Goal: Transaction & Acquisition: Obtain resource

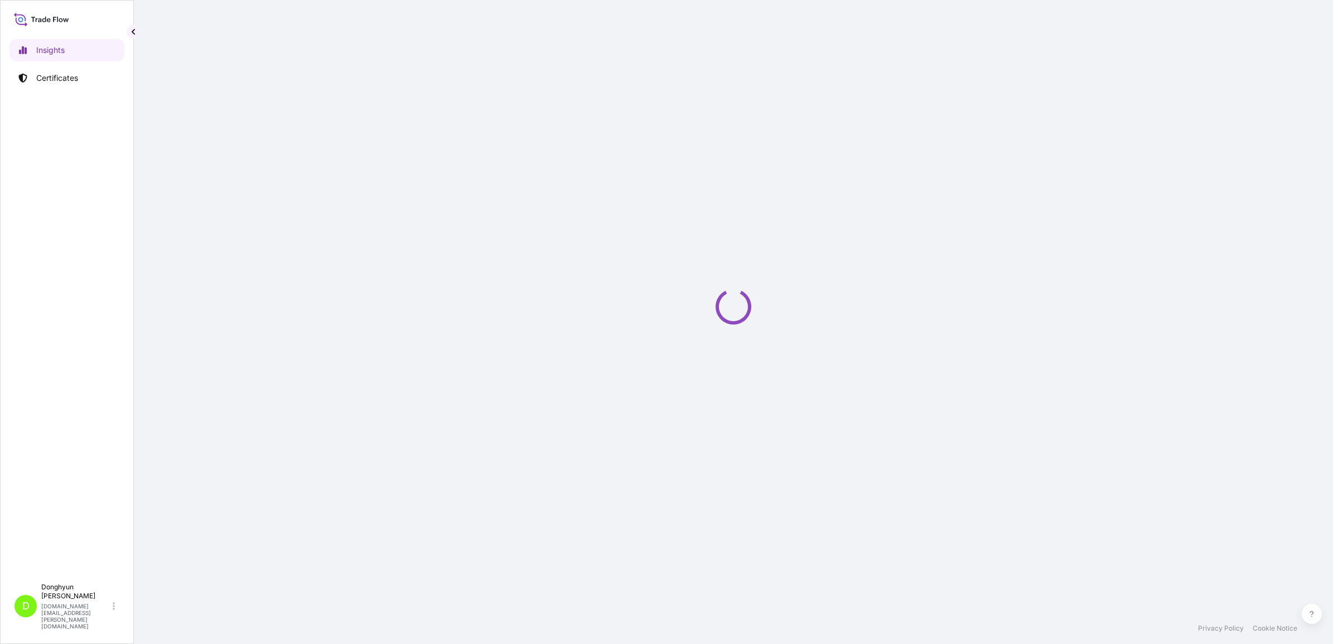
select select "2025"
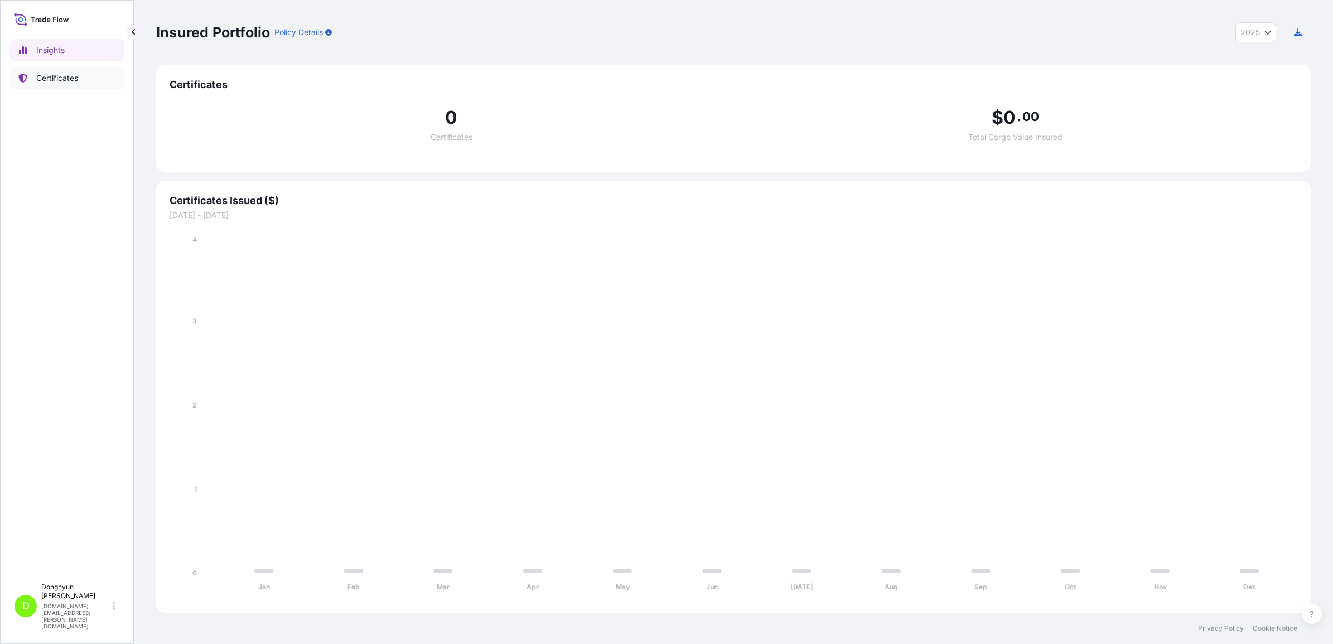
click at [68, 81] on p "Certificates" at bounding box center [57, 77] width 42 height 11
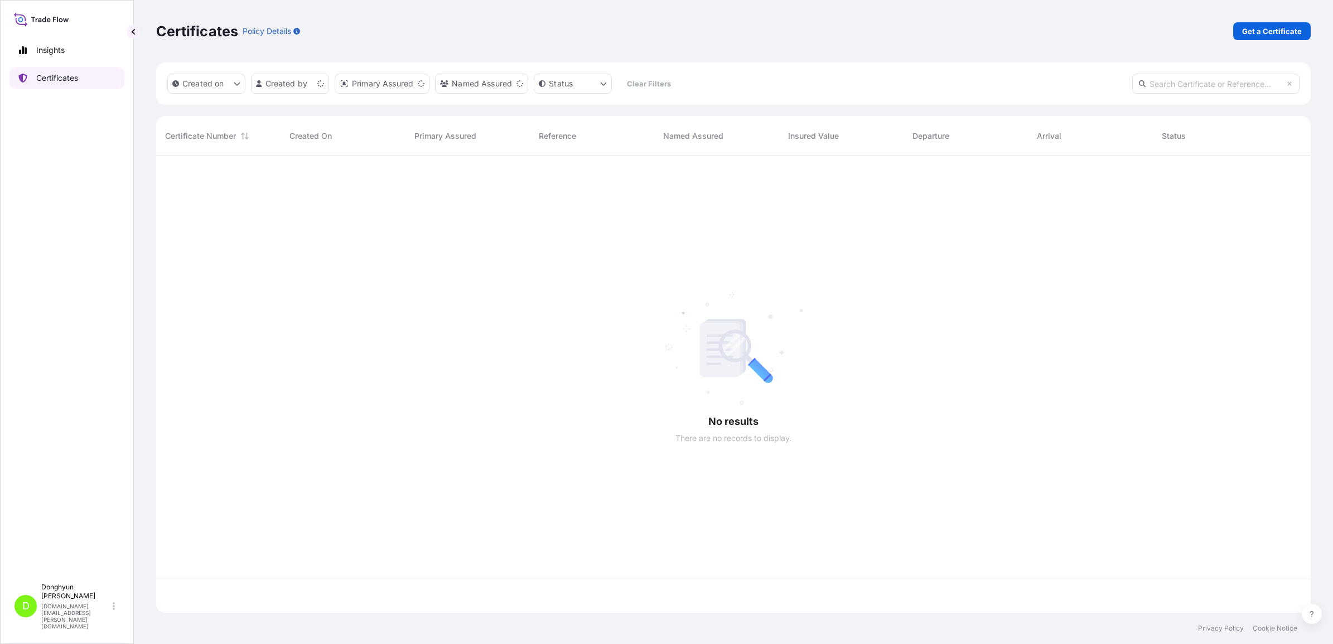
scroll to position [452, 1144]
click at [1274, 28] on p "Get a Certificate" at bounding box center [1272, 31] width 60 height 11
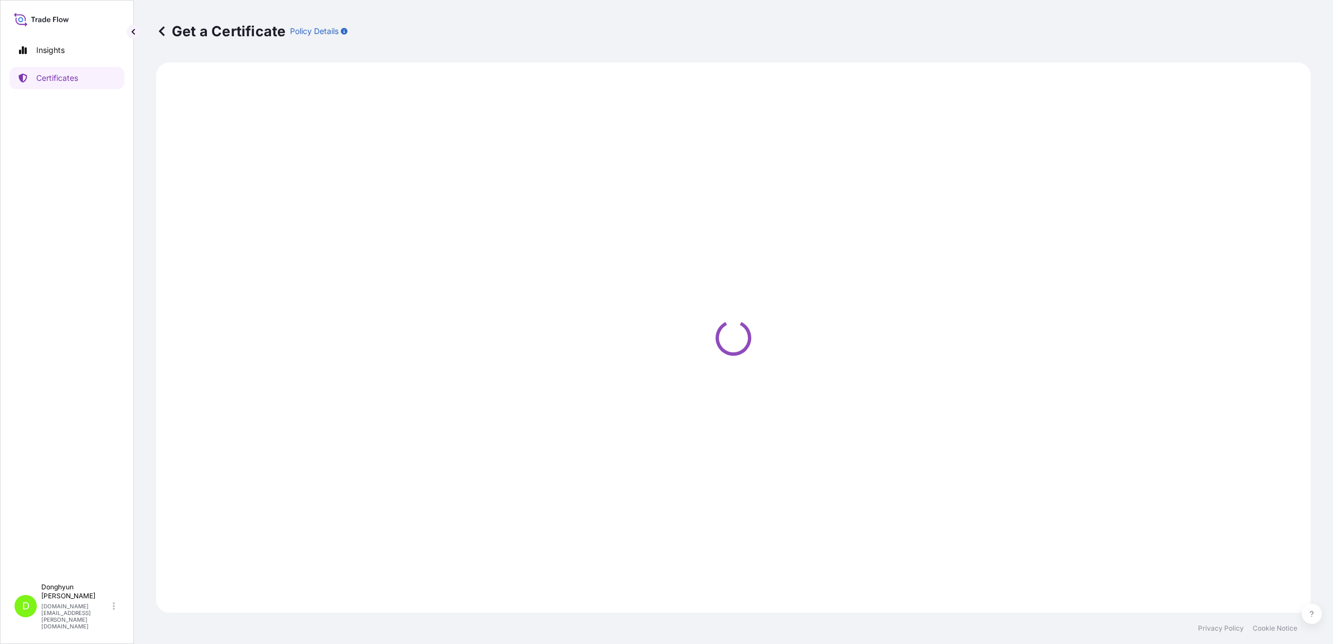
select select "Sea"
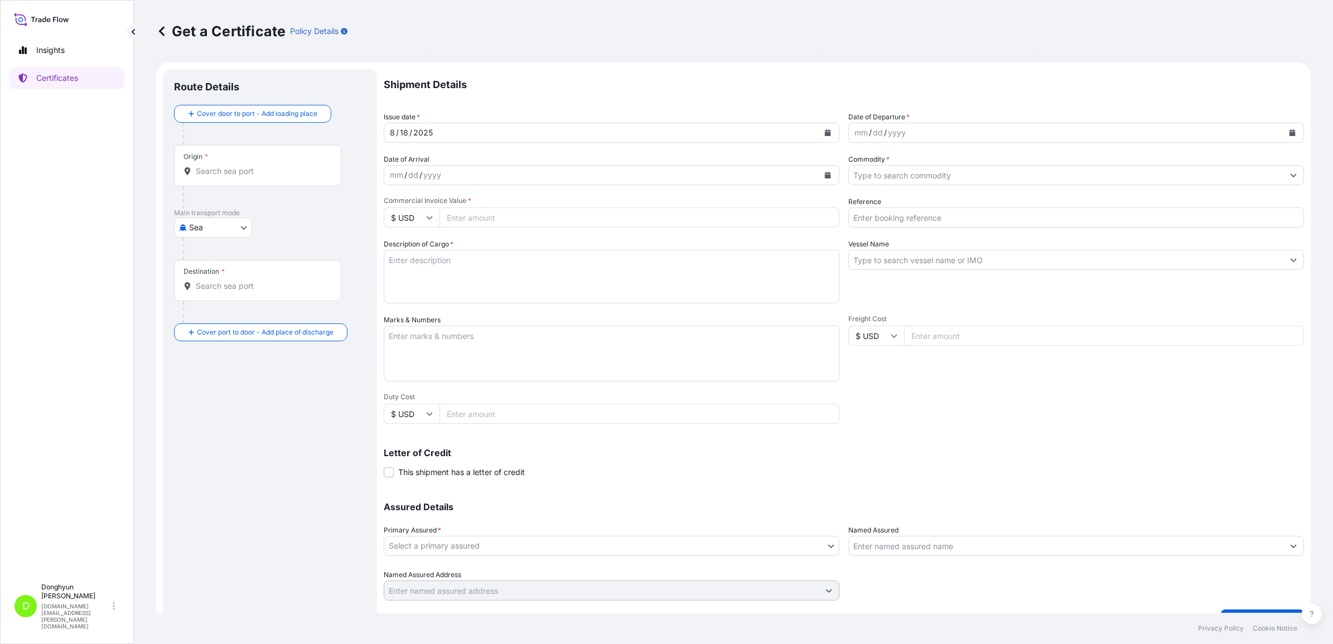
click at [236, 176] on input "Origin *" at bounding box center [262, 171] width 132 height 11
type input "D"
click at [282, 208] on span "KRKWA - [GEOGRAPHIC_DATA], [GEOGRAPHIC_DATA], [GEOGRAPHIC_DATA]" at bounding box center [299, 211] width 174 height 22
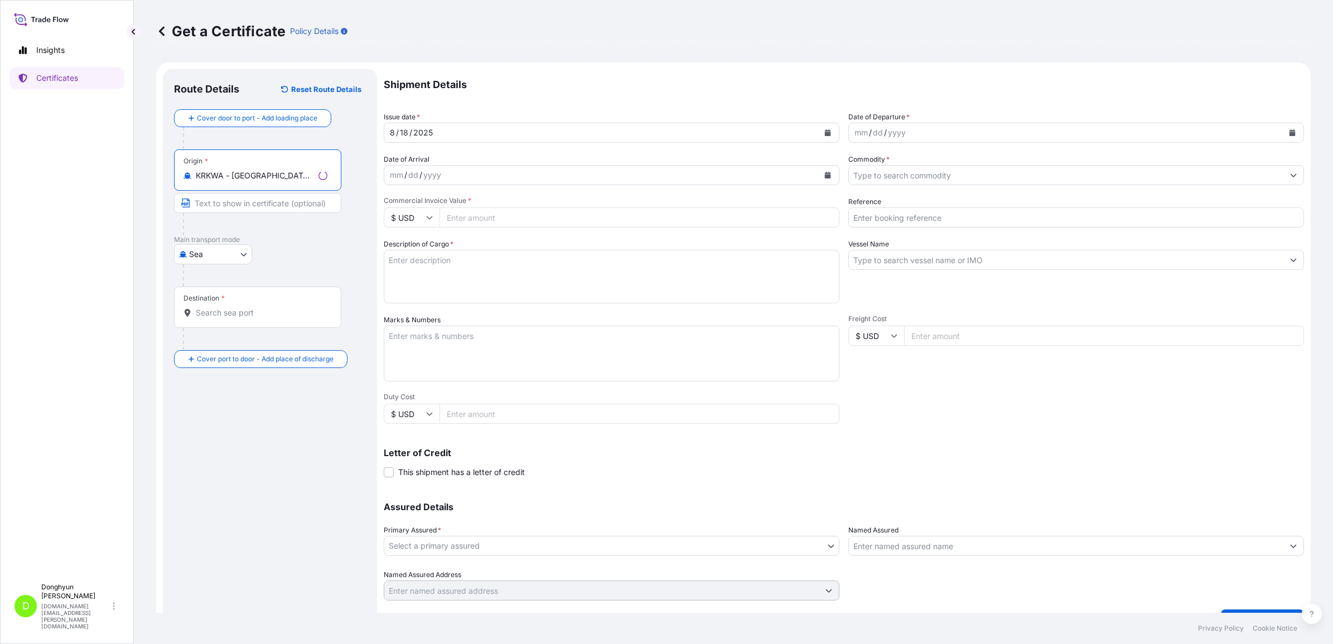
type input "KRKWA - [GEOGRAPHIC_DATA], [GEOGRAPHIC_DATA], [GEOGRAPHIC_DATA]"
click at [248, 311] on input "Destination *" at bounding box center [262, 312] width 132 height 11
click at [241, 349] on span "PLGDN - Gdansk, Poland" at bounding box center [299, 352] width 174 height 22
type input "PLGDN - Gdansk, Poland"
click at [494, 151] on div "Shipment Details Issue date * 8 / 18 / 2025 Date of Departure * mm / dd / yyyy …" at bounding box center [844, 334] width 920 height 531
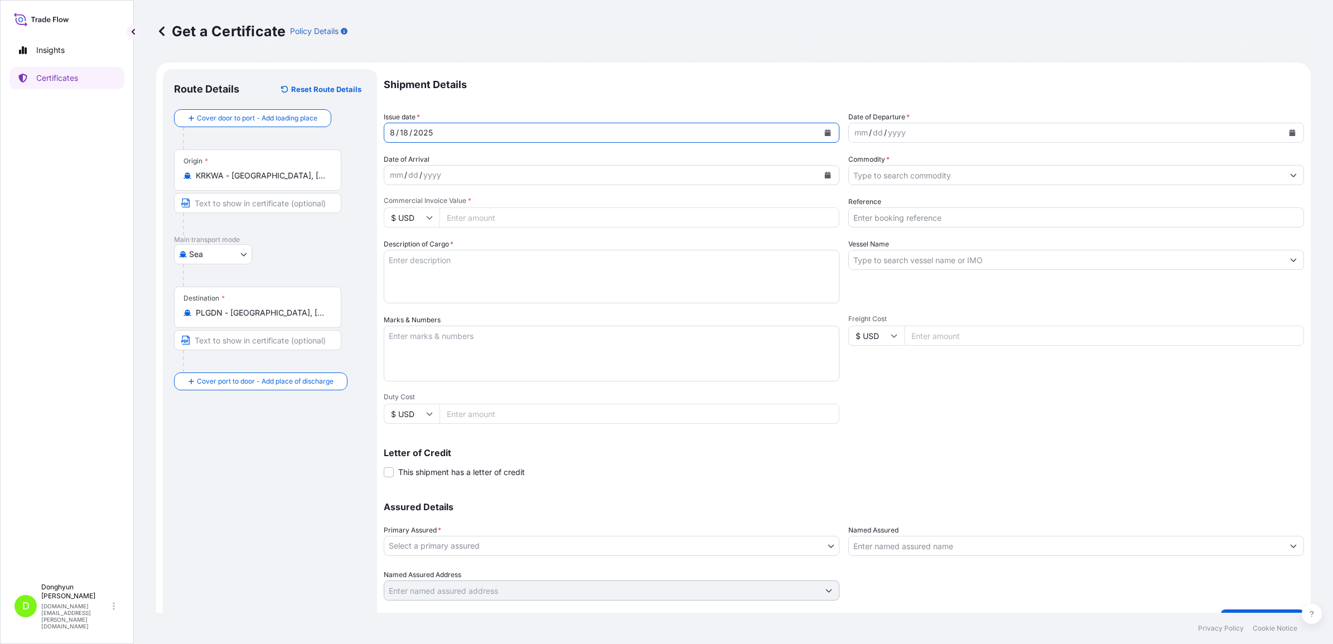
click at [781, 132] on div "8 / 18 / 2025" at bounding box center [601, 133] width 434 height 20
click at [828, 133] on button "Calendar" at bounding box center [828, 133] width 18 height 18
click at [508, 245] on div "15" at bounding box center [509, 248] width 20 height 20
click at [1283, 128] on button "Calendar" at bounding box center [1292, 133] width 18 height 18
click at [953, 246] on div "14" at bounding box center [947, 248] width 20 height 20
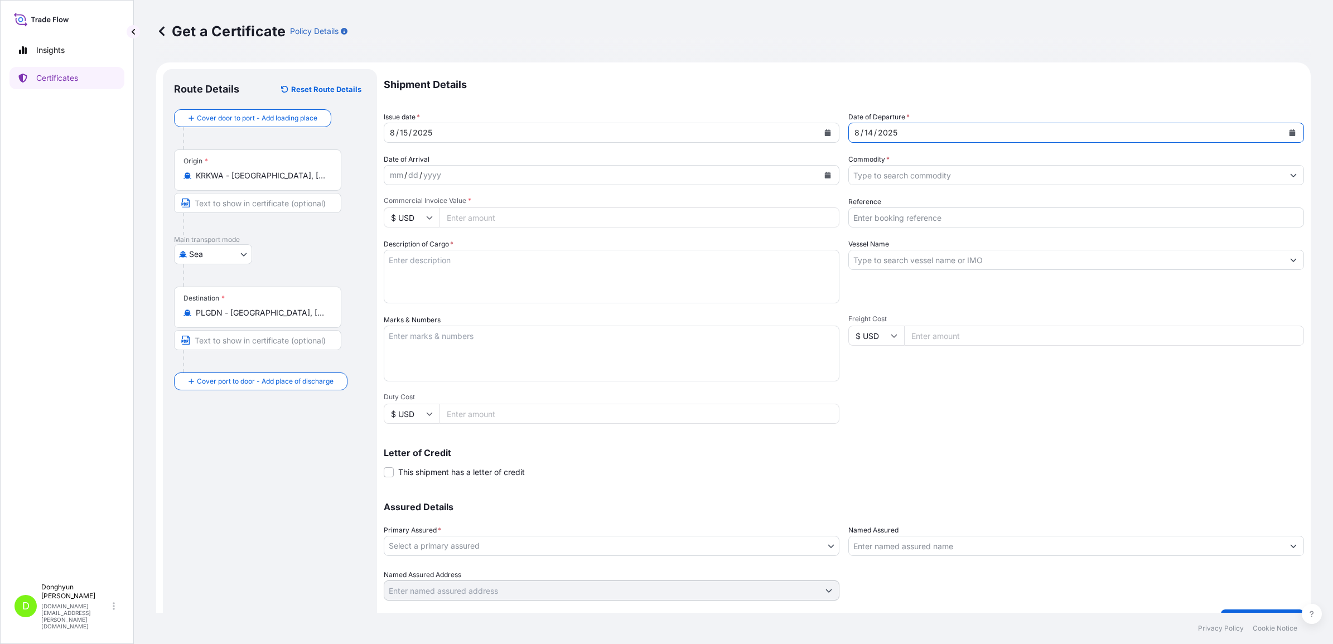
click at [1289, 135] on icon "Calendar" at bounding box center [1292, 132] width 7 height 7
click at [973, 244] on div "15" at bounding box center [969, 248] width 20 height 20
click at [887, 178] on input "Commodity *" at bounding box center [1066, 175] width 434 height 20
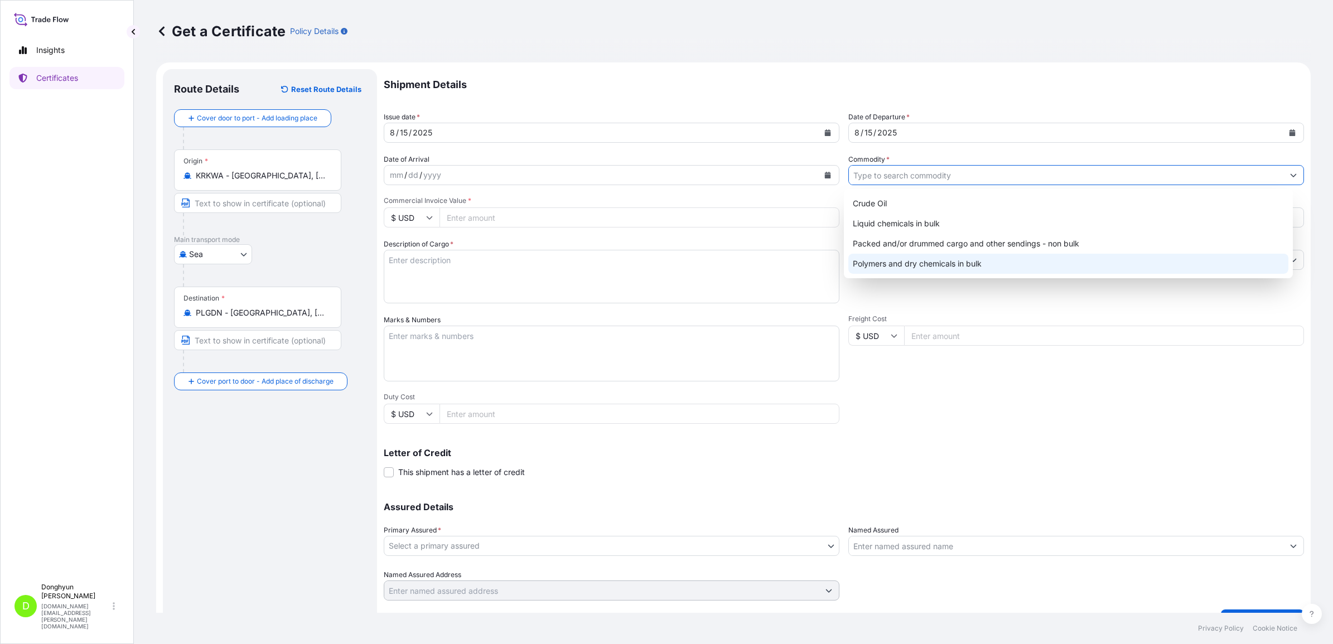
click at [888, 260] on div "Polymers and dry chemicals in bulk" at bounding box center [1068, 264] width 440 height 20
type input "Polymers and dry chemicals in bulk"
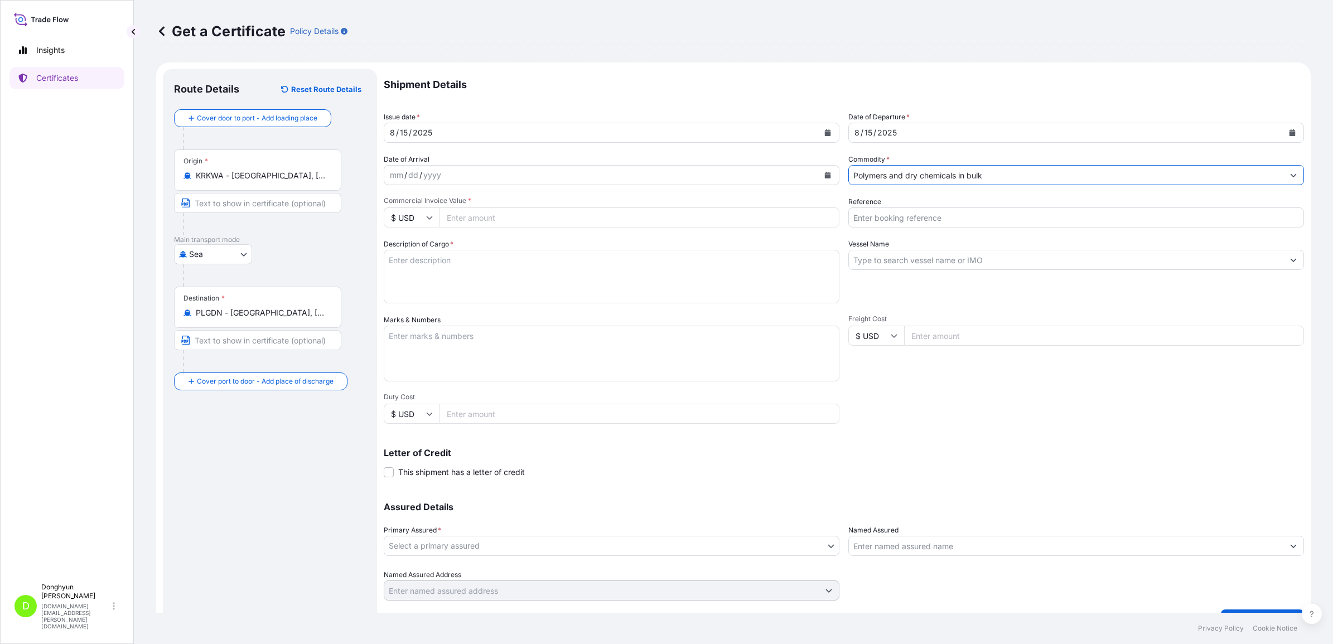
click at [516, 207] on input "Commercial Invoice Value *" at bounding box center [639, 217] width 400 height 20
click at [563, 224] on input "Commercial Invoice Value *" at bounding box center [639, 217] width 400 height 20
paste input "28260"
type input "28260"
click at [880, 215] on input "Reference" at bounding box center [1076, 217] width 456 height 20
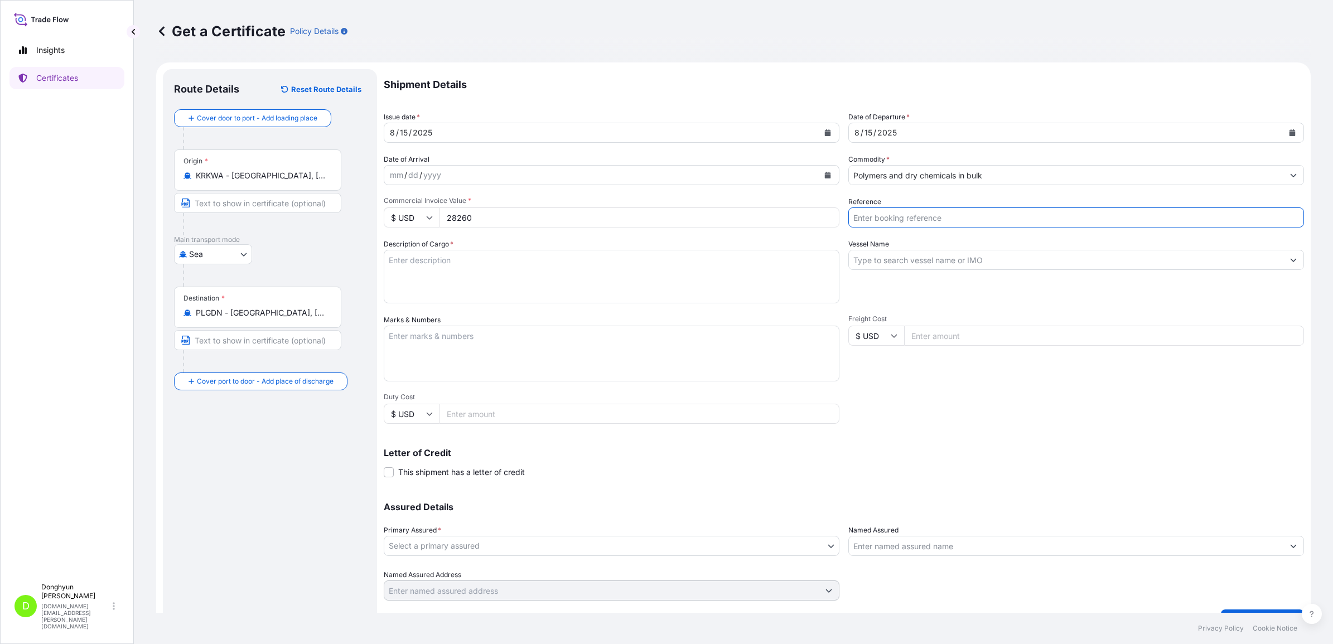
paste input "8800130112"
type input "8800130112"
click at [911, 263] on input "Vessel Name" at bounding box center [1066, 260] width 434 height 20
click at [539, 276] on textarea "Description of Cargo *" at bounding box center [612, 277] width 456 height 54
click at [441, 270] on textarea "Description of Cargo *" at bounding box center [612, 277] width 456 height 54
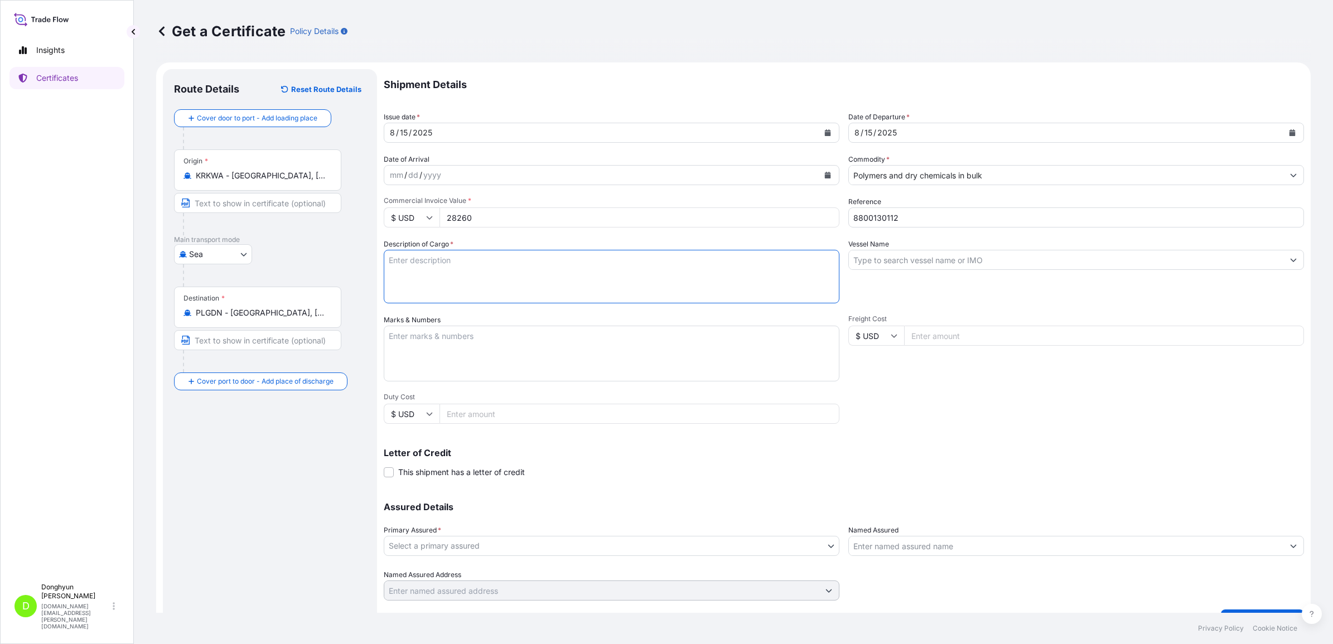
paste textarea "MF650Y-500 PO 4821486985"
type textarea "MF650Y-500 PO 4821486985"
click at [884, 258] on input "Vessel Name" at bounding box center [1066, 260] width 434 height 20
click at [907, 259] on input "REN JIAN" at bounding box center [1066, 260] width 434 height 20
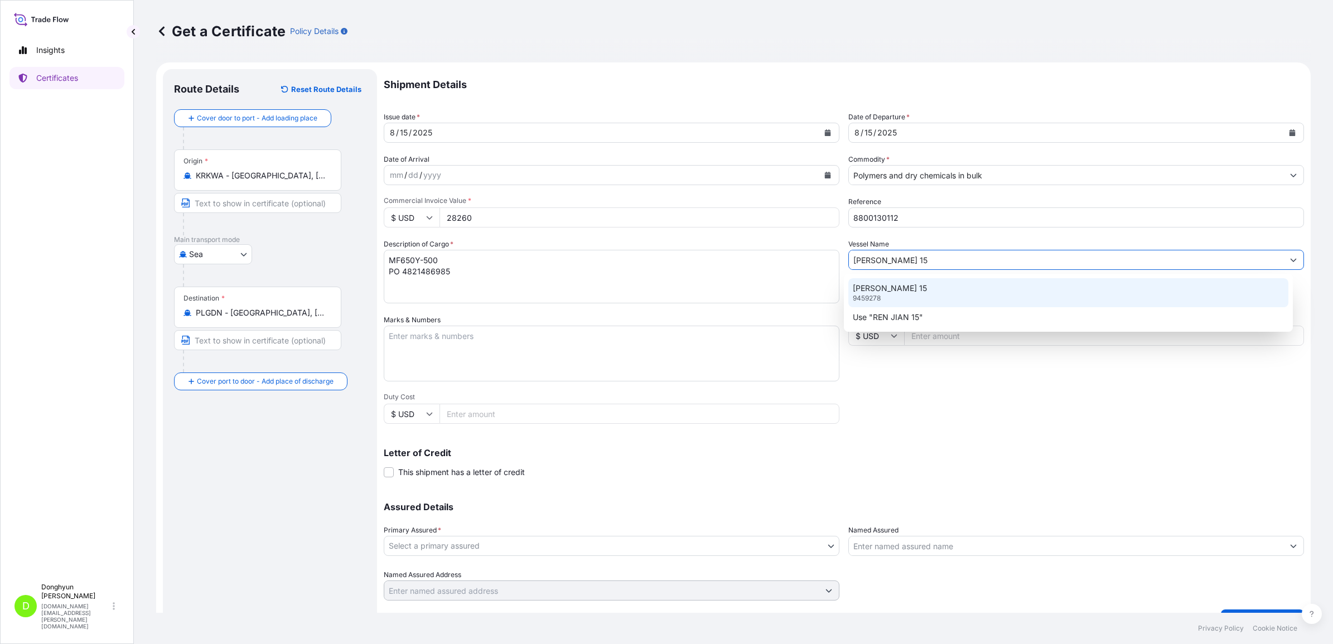
click at [889, 288] on p "REN JIAN 15" at bounding box center [890, 288] width 74 height 11
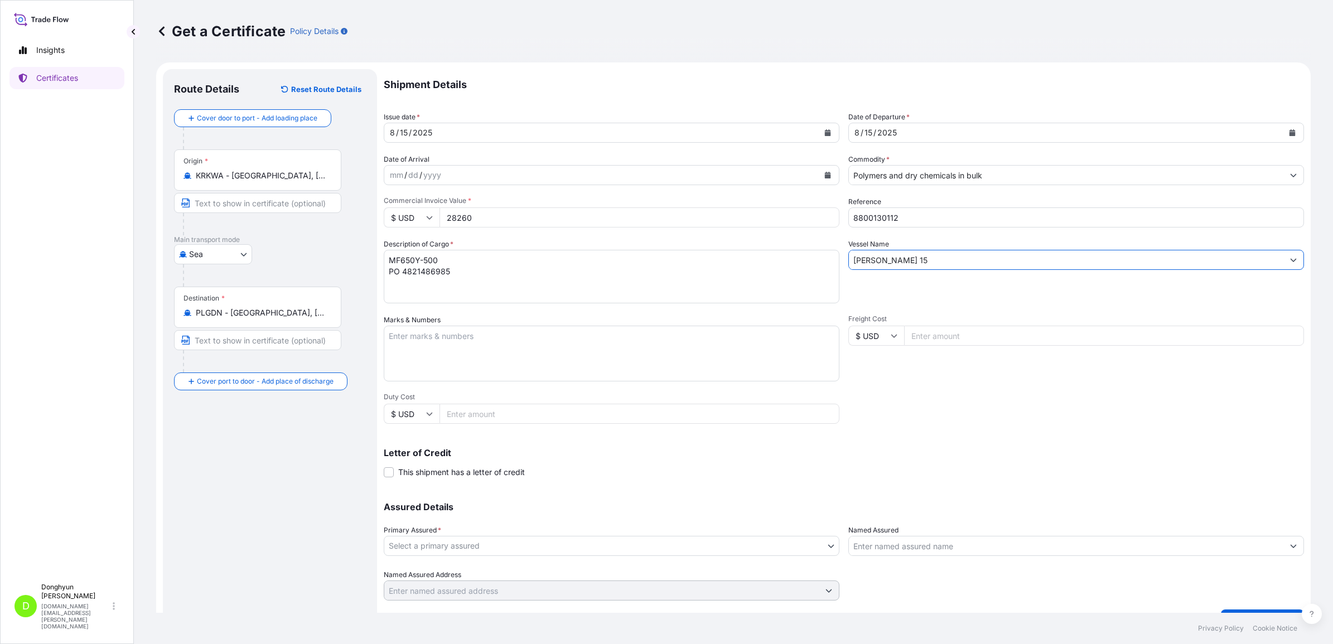
type input "REN JIAN 15"
click at [603, 515] on div "Assured Details Primary Assured * Select a primary assured Polymirae Co. Ltd. N…" at bounding box center [844, 545] width 920 height 112
click at [563, 551] on body "Insights Certificates D Donghyun Kim dh.kim@polymirae.com Get a Certificate Pol…" at bounding box center [666, 322] width 1333 height 644
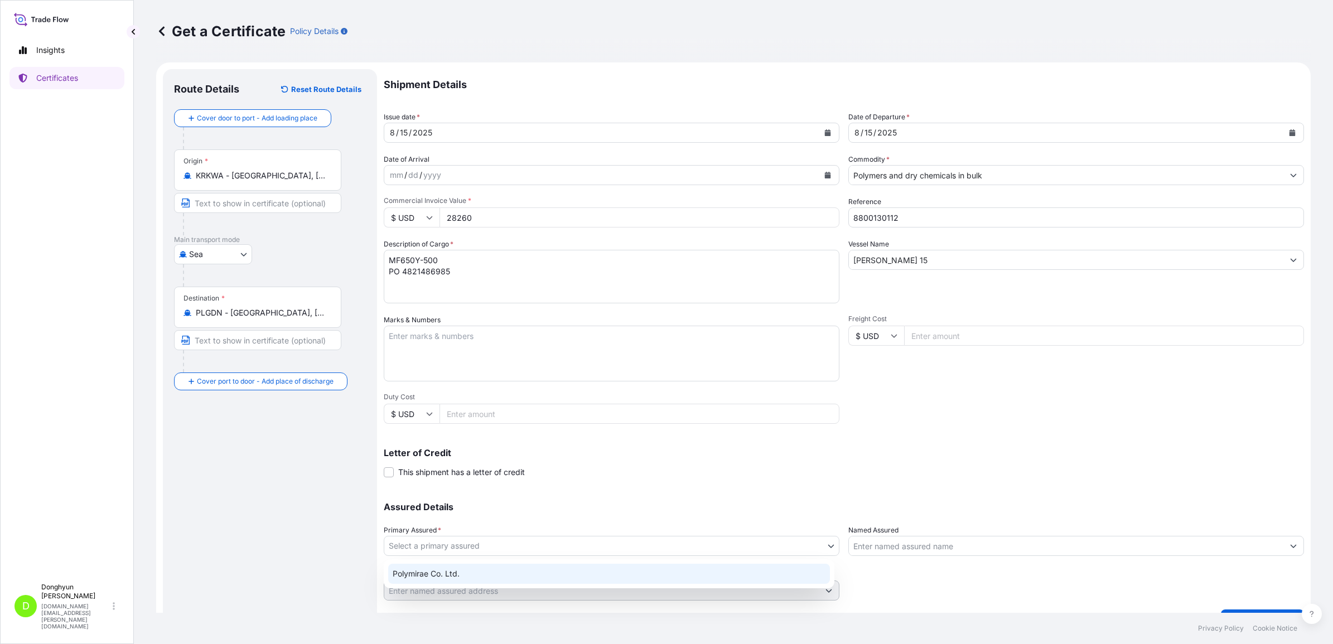
click at [538, 570] on div "Polymirae Co. Ltd." at bounding box center [609, 574] width 442 height 20
select select "32021"
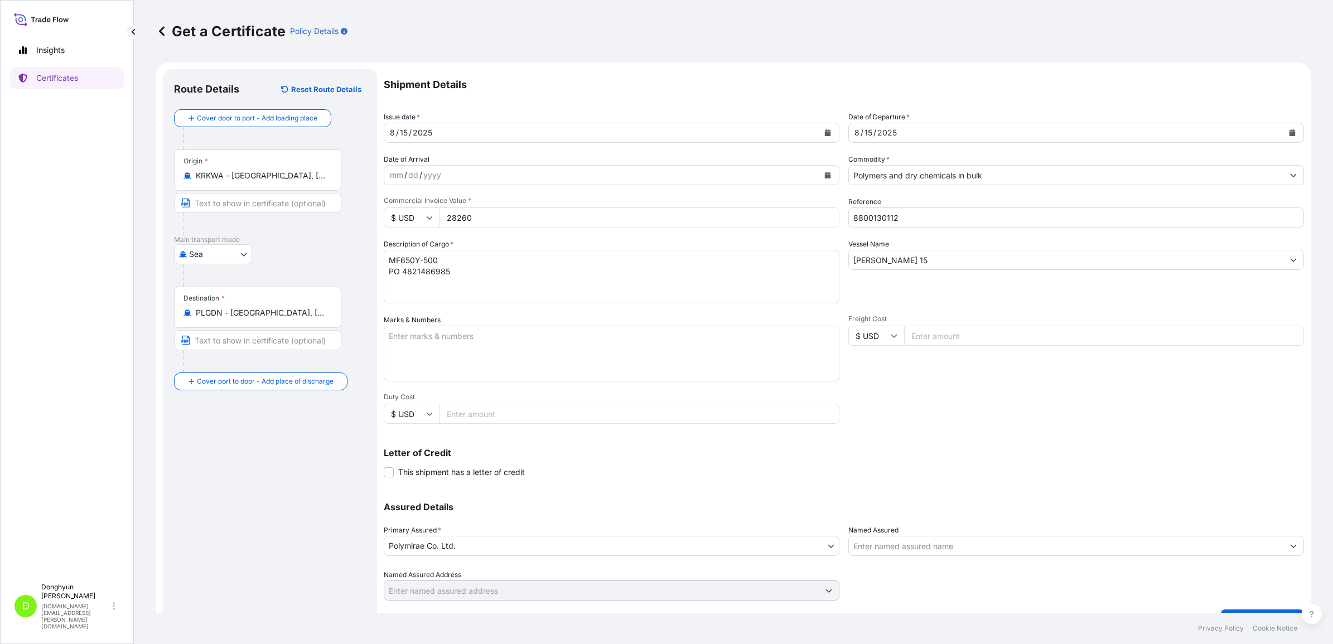
drag, startPoint x: 674, startPoint y: 506, endPoint x: 709, endPoint y: 491, distance: 38.2
click at [674, 506] on p "Assured Details" at bounding box center [844, 506] width 920 height 9
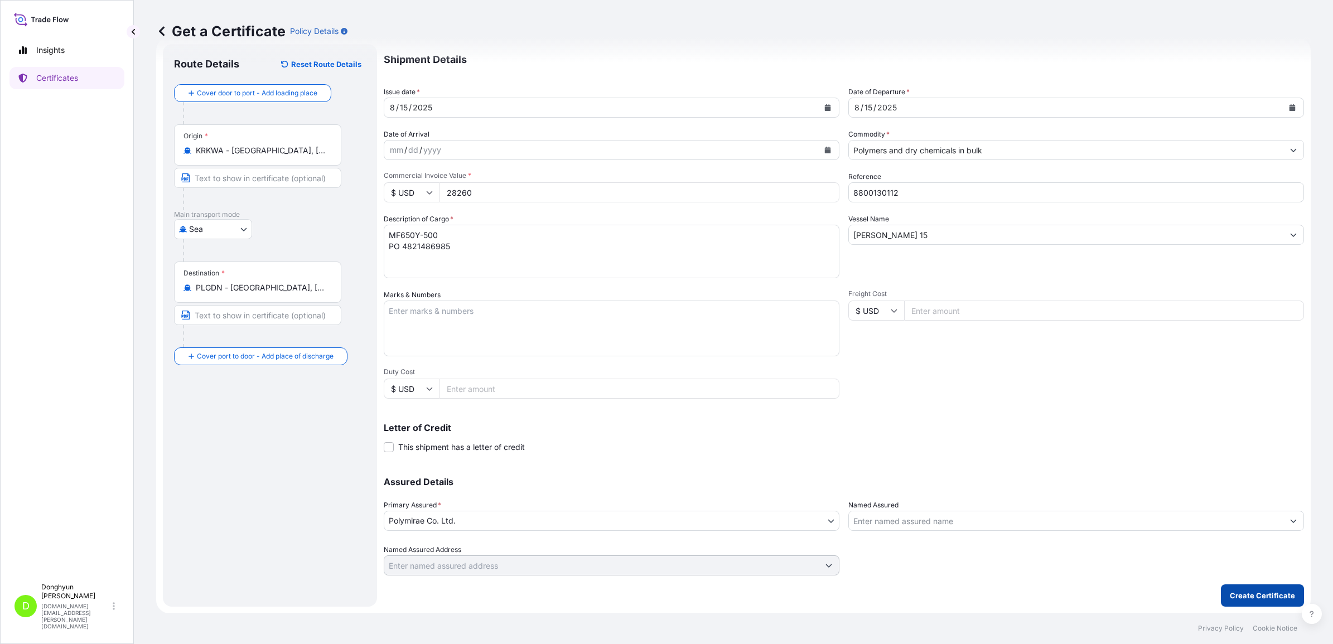
click at [1250, 597] on p "Create Certificate" at bounding box center [1262, 595] width 65 height 11
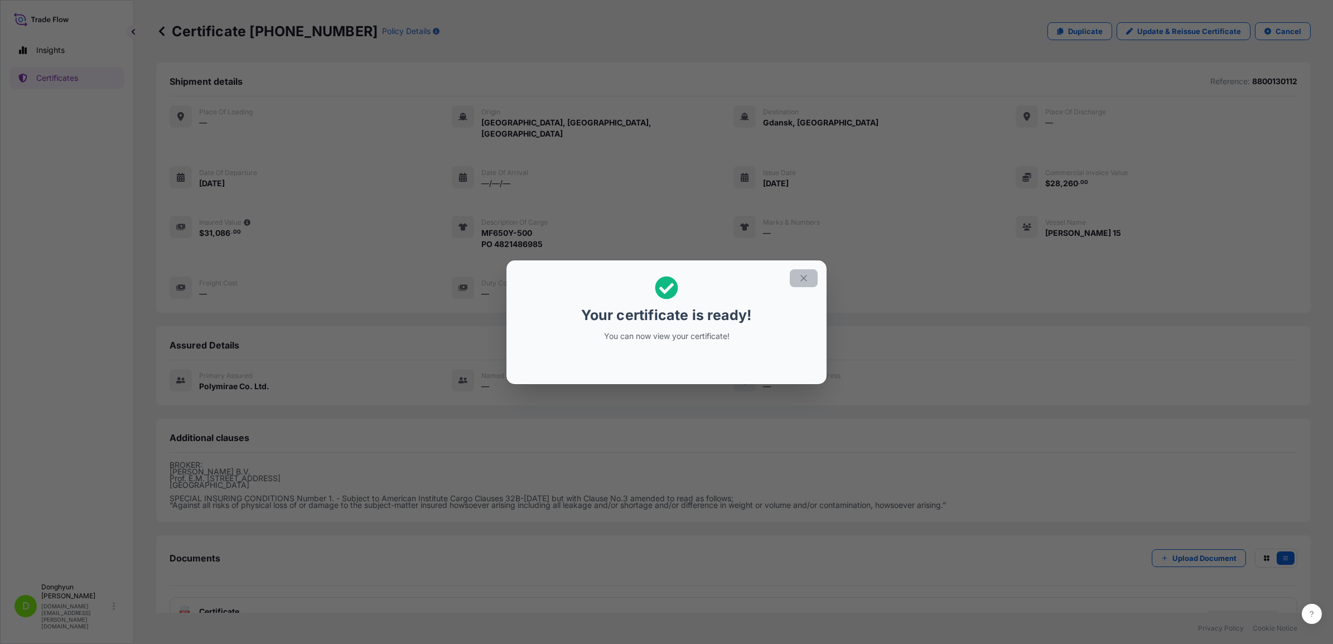
click at [810, 278] on button "button" at bounding box center [804, 278] width 28 height 18
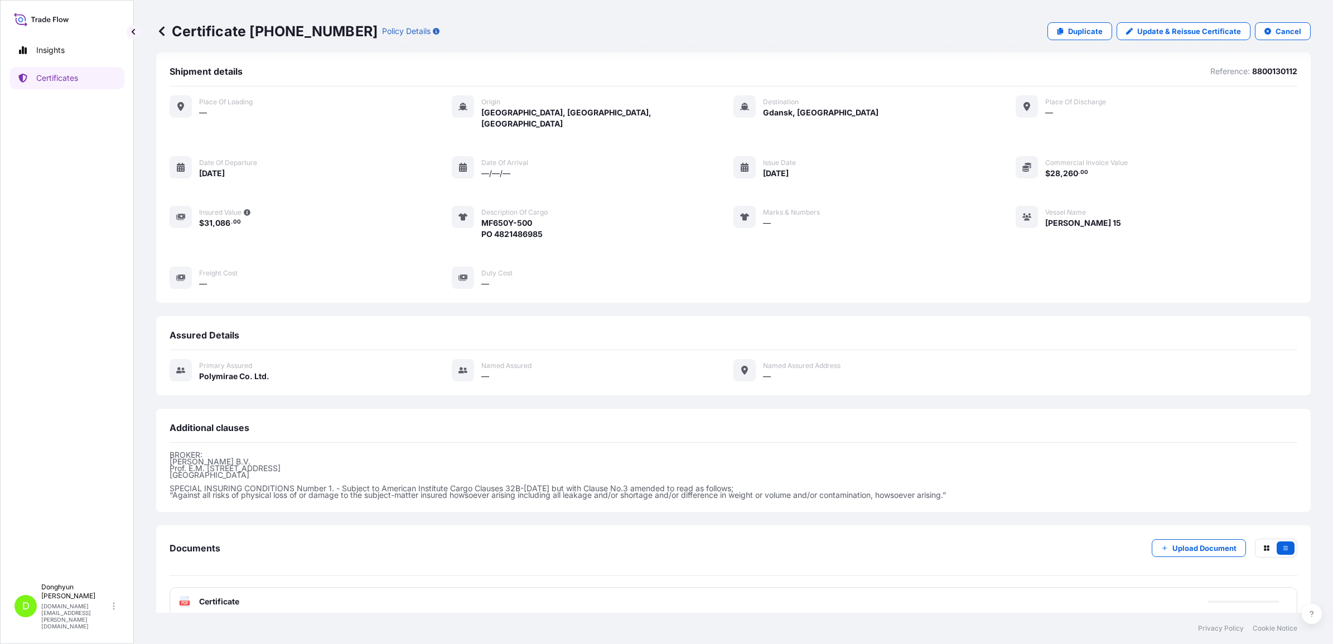
scroll to position [14, 0]
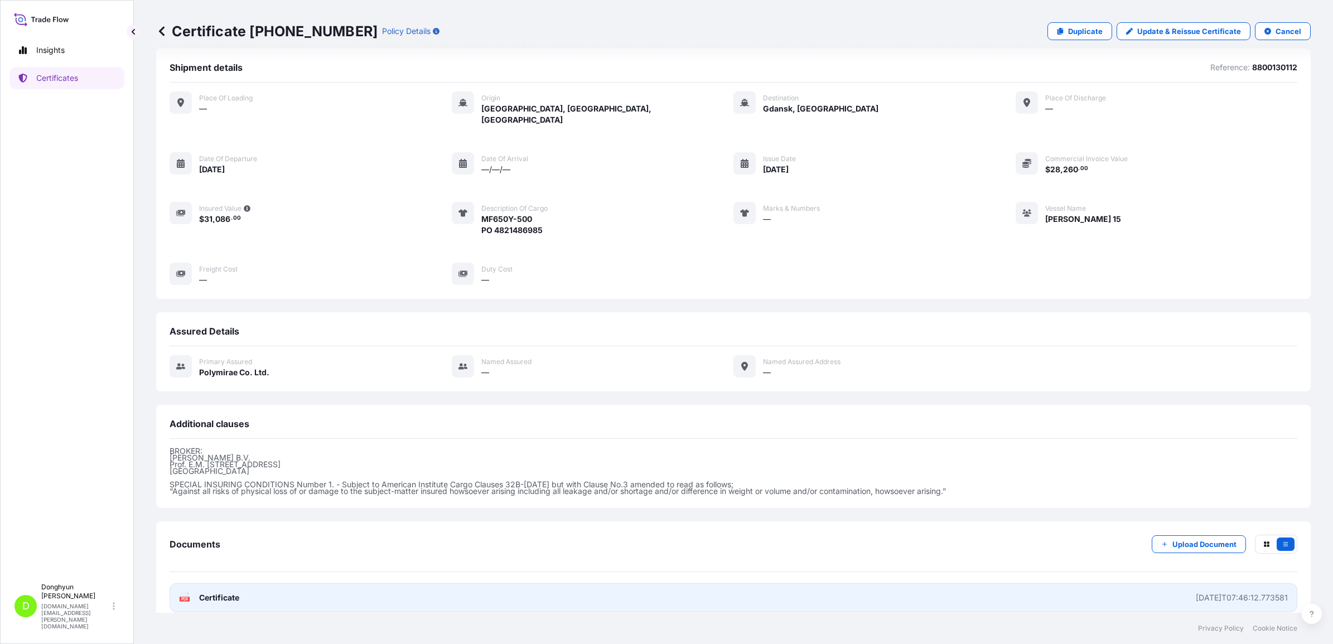
click at [909, 583] on link "PDF Certificate 2025-08-18T07:46:12.773581" at bounding box center [733, 597] width 1127 height 29
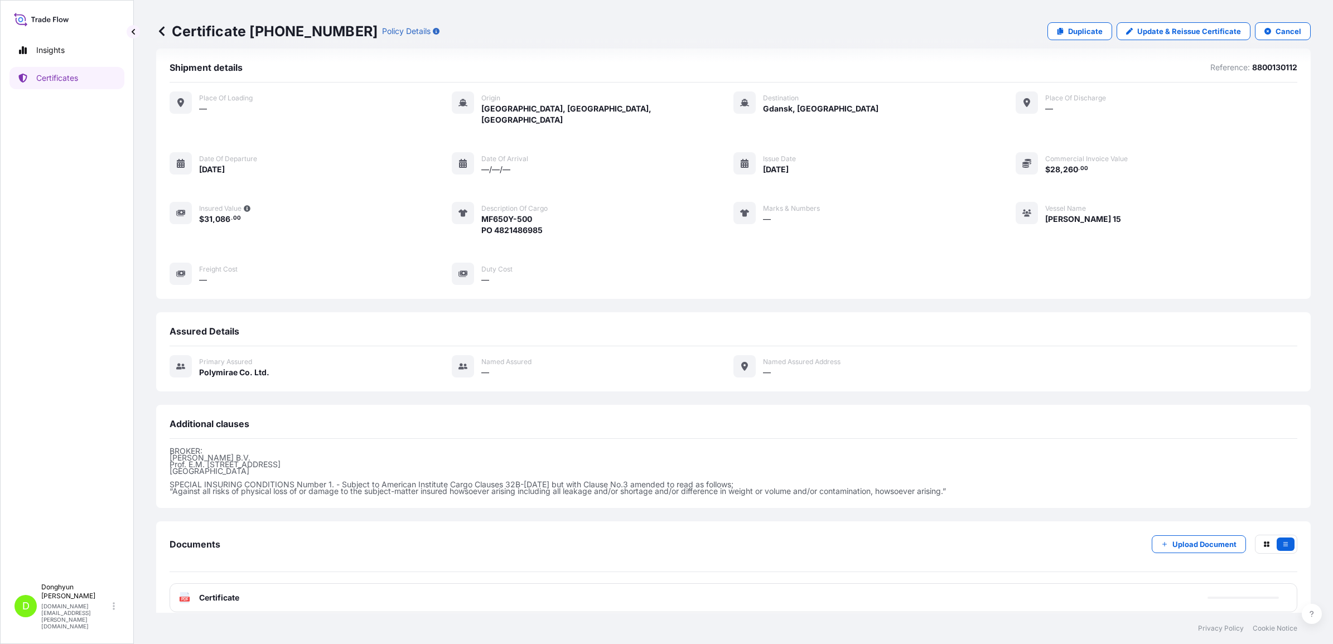
click at [664, 243] on div "Place of Loading — Origin Kwangyang, Korea, South Destination Gdansk, Poland Pl…" at bounding box center [733, 188] width 1127 height 194
